Goal: Task Accomplishment & Management: Manage account settings

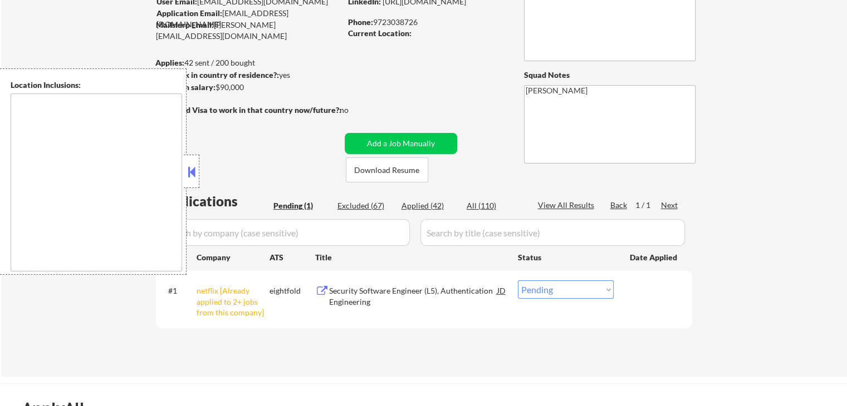
scroll to position [111, 0]
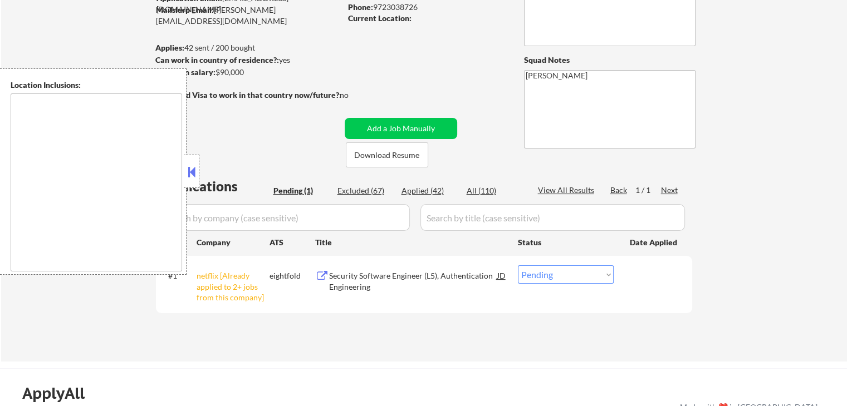
click at [552, 273] on select "Choose an option... Pending Applied Excluded (Questions) Excluded (Expired) Exc…" at bounding box center [566, 275] width 96 height 18
select select ""excluded__other_""
click at [518, 266] on select "Choose an option... Pending Applied Excluded (Questions) Excluded (Expired) Exc…" at bounding box center [566, 275] width 96 height 18
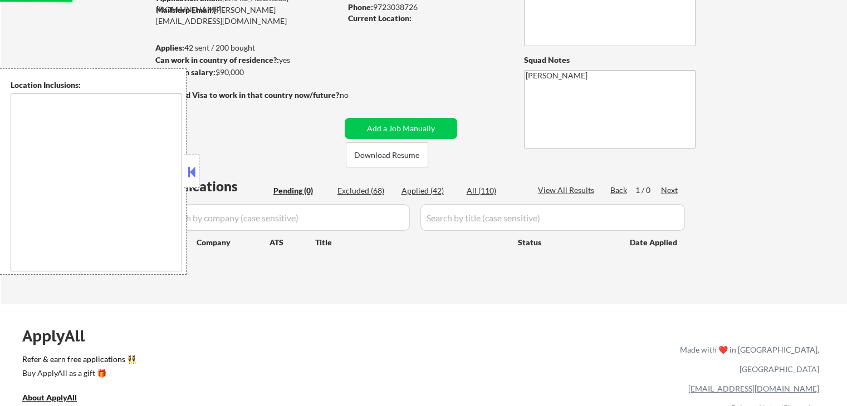
click at [739, 283] on div "← Return to /applysquad Mailslurp Inbox Job Search Builder [PERSON_NAME] User E…" at bounding box center [424, 118] width 846 height 371
click at [419, 192] on div "Applied (42)" at bounding box center [429, 190] width 56 height 11
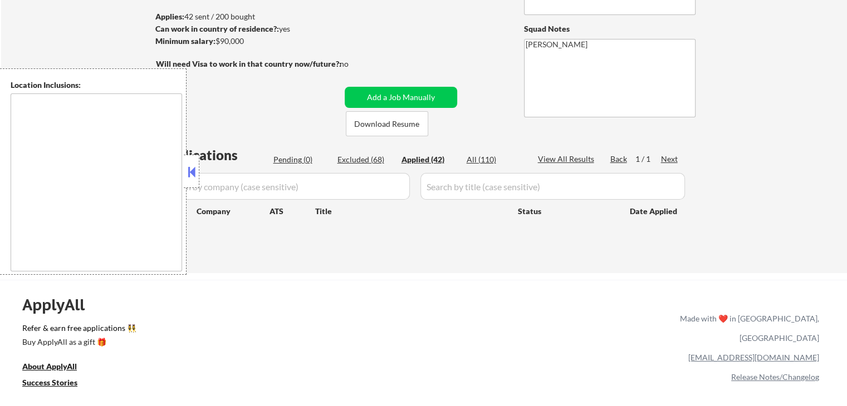
scroll to position [167, 0]
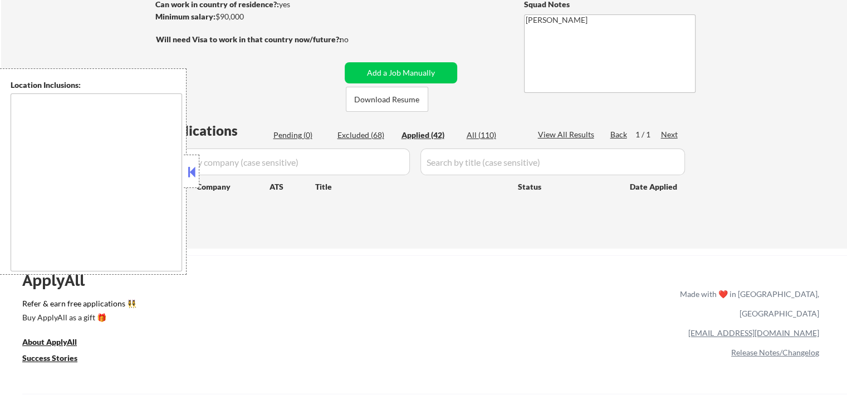
select select ""applied""
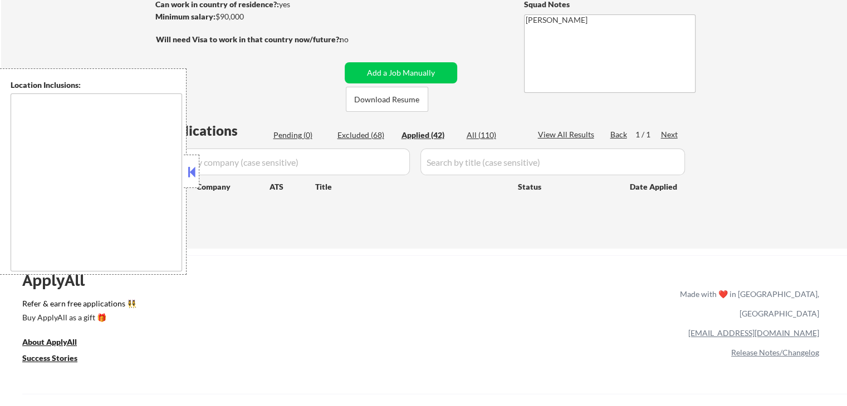
select select ""applied""
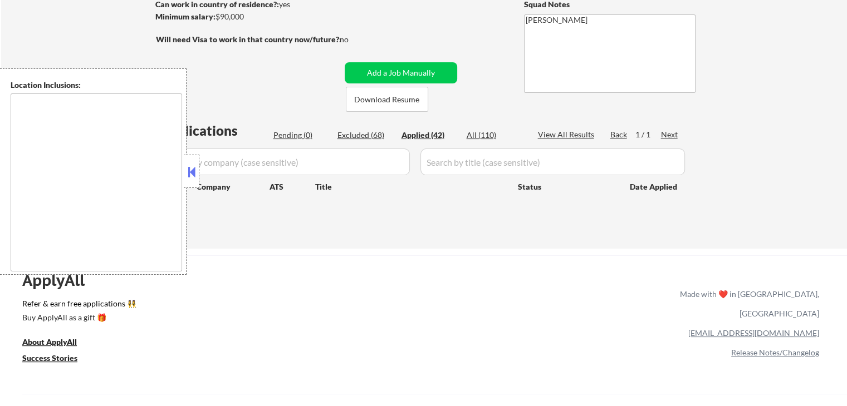
select select ""applied""
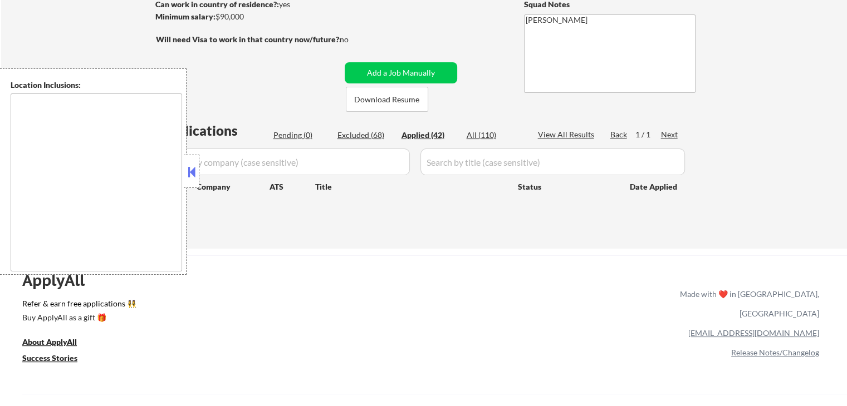
select select ""applied""
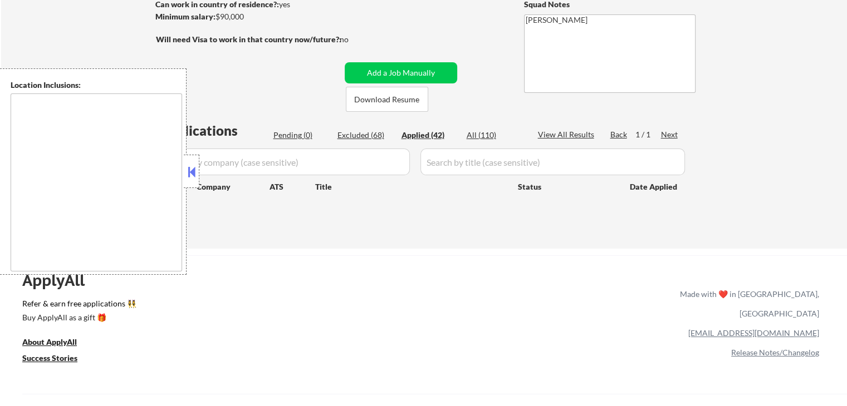
select select ""applied""
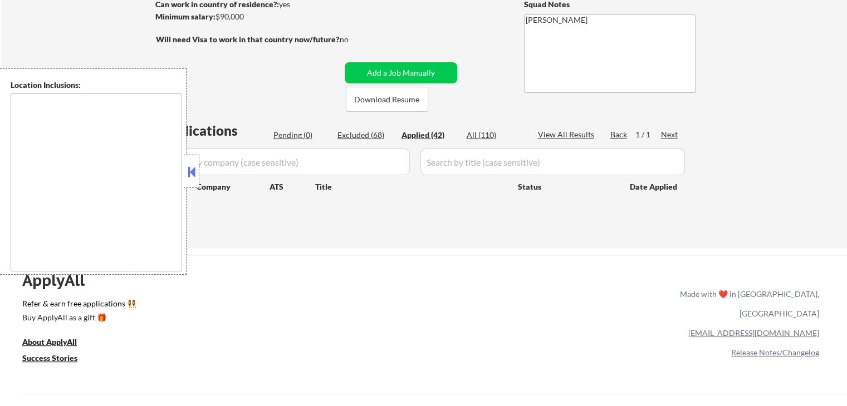
select select ""applied""
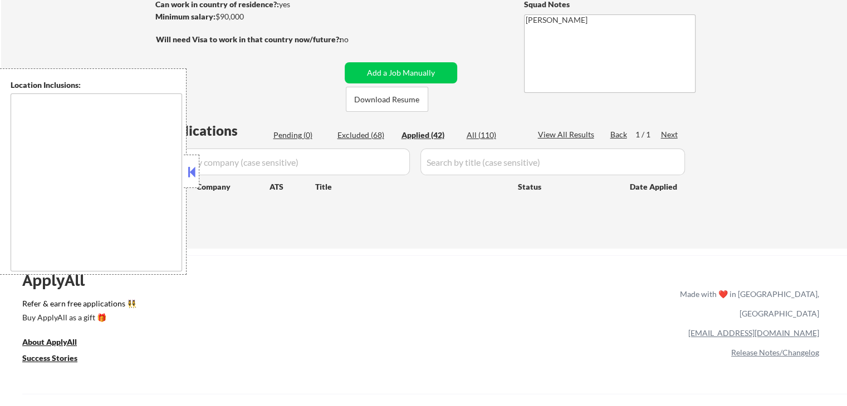
select select ""applied""
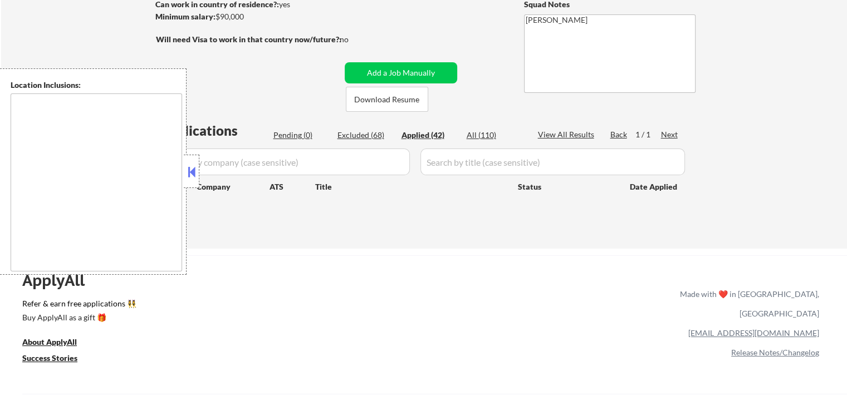
select select ""applied""
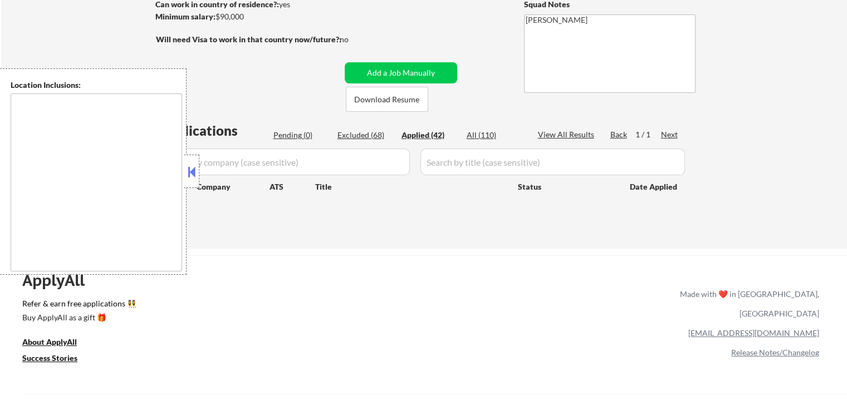
select select ""applied""
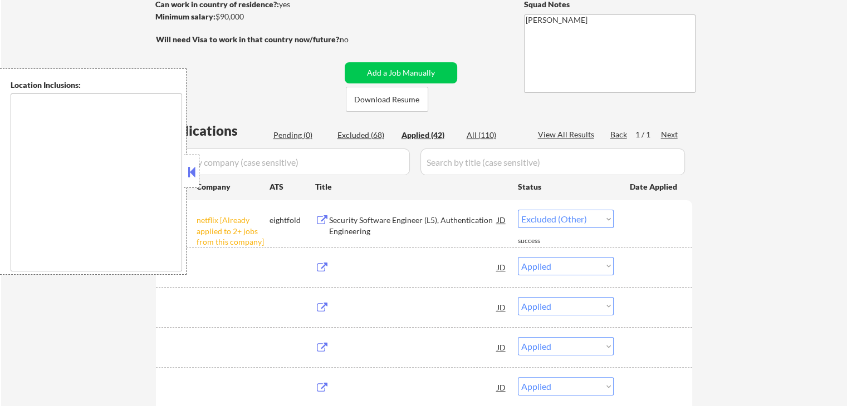
select select ""applied""
